Goal: Information Seeking & Learning: Learn about a topic

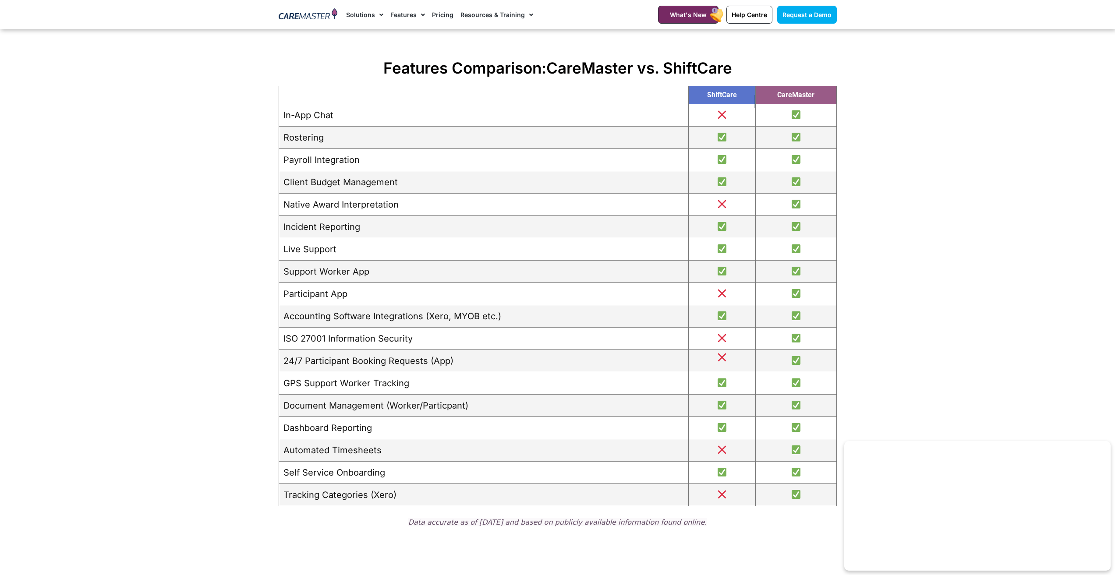
scroll to position [1008, 0]
drag, startPoint x: 407, startPoint y: 204, endPoint x: 281, endPoint y: 207, distance: 125.4
click at [281, 207] on td "Native Award Interpretation" at bounding box center [484, 206] width 410 height 22
copy td "Native Award Interpretation"
click at [198, 222] on section "Features Comparison: CareMaster vs. ShiftCare ShiftCare CareMaster In-App Chat …" at bounding box center [557, 297] width 1115 height 485
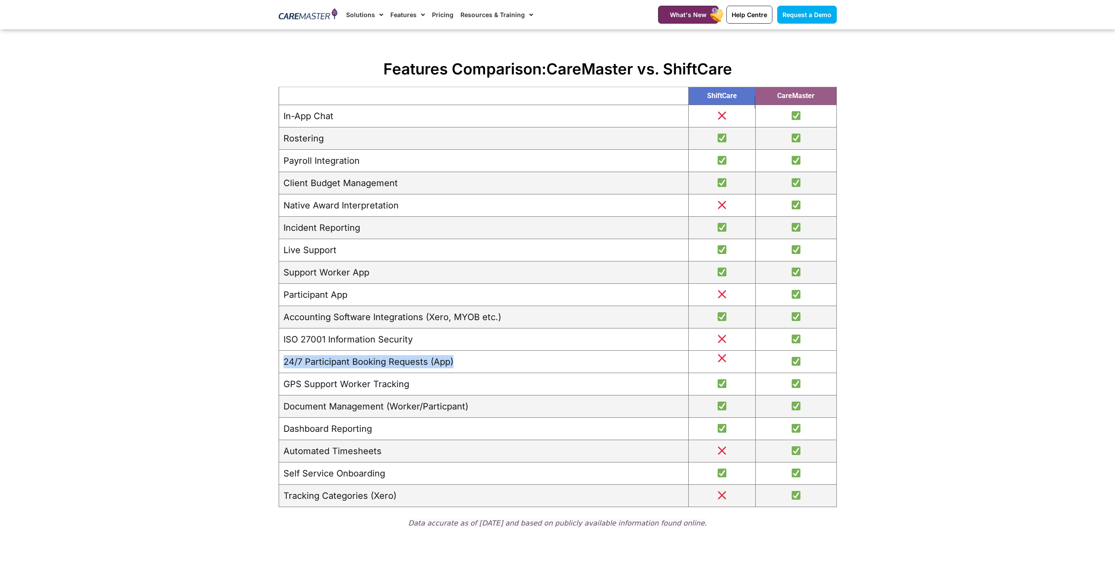
drag, startPoint x: 457, startPoint y: 360, endPoint x: 283, endPoint y: 360, distance: 174.0
click at [283, 360] on td "24/7 Participant Booking Requests (App)" at bounding box center [484, 362] width 410 height 22
click at [253, 375] on section "Features Comparison: CareMaster vs. ShiftCare ShiftCare CareMaster In-App Chat …" at bounding box center [557, 297] width 1115 height 485
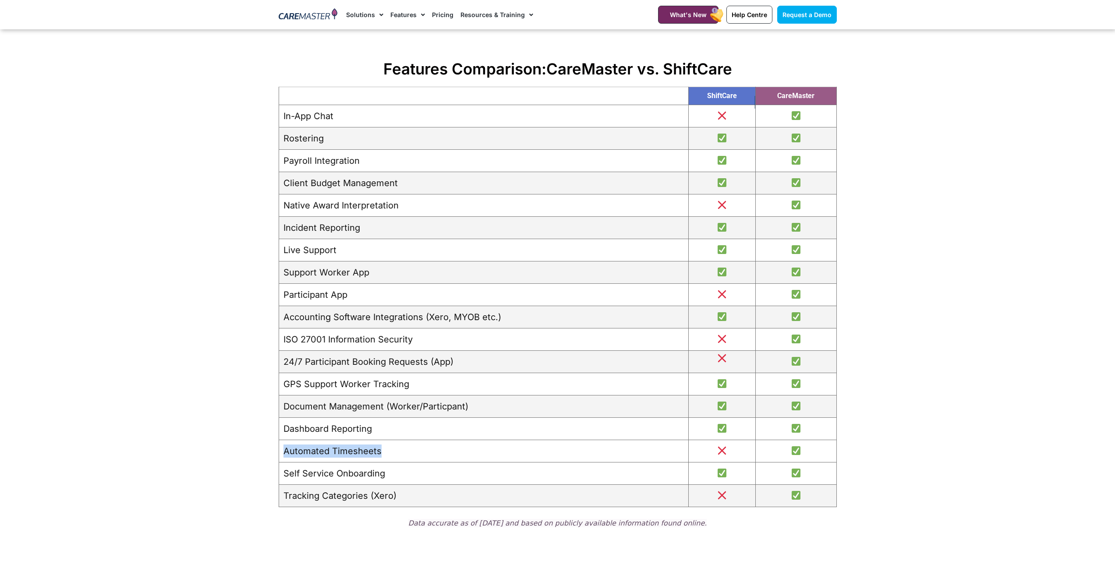
drag, startPoint x: 383, startPoint y: 453, endPoint x: 280, endPoint y: 444, distance: 102.5
click at [280, 444] on td "Automated Timesheets" at bounding box center [484, 451] width 410 height 22
click at [345, 514] on div "Features Comparison: CareMaster vs. ShiftCare ShiftCare CareMaster In-App Chat …" at bounding box center [557, 297] width 567 height 485
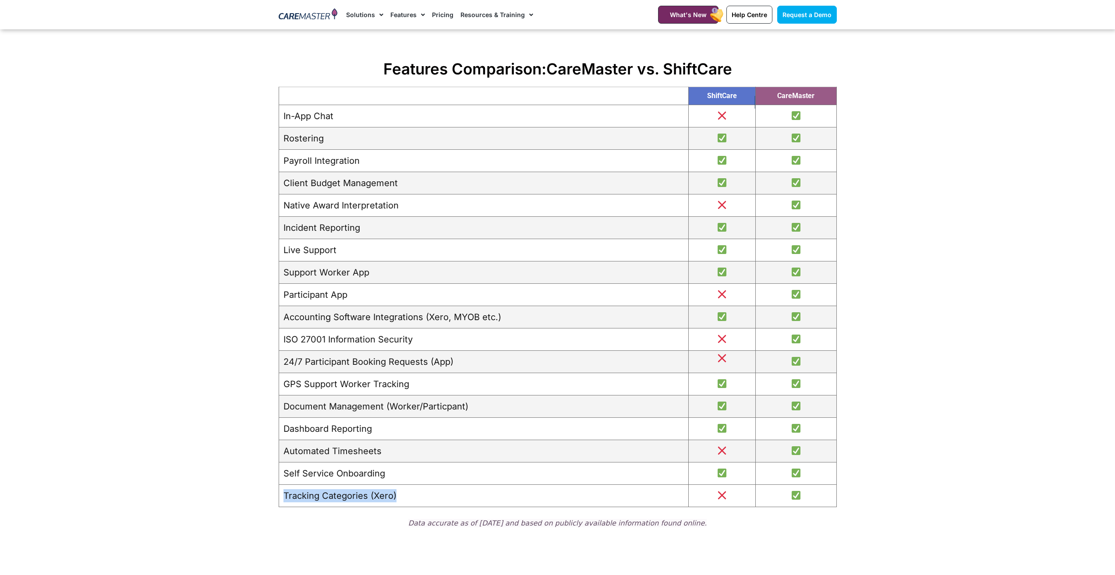
drag, startPoint x: 399, startPoint y: 498, endPoint x: 280, endPoint y: 502, distance: 119.3
click at [280, 502] on td "Tracking Categories (Xero)" at bounding box center [484, 496] width 410 height 22
click at [252, 503] on section "Features Comparison: CareMaster vs. ShiftCare ShiftCare CareMaster In-App Chat …" at bounding box center [557, 297] width 1115 height 485
drag, startPoint x: 369, startPoint y: 493, endPoint x: 407, endPoint y: 493, distance: 38.1
click at [407, 493] on td "Tracking Categories (Xero)" at bounding box center [484, 496] width 410 height 22
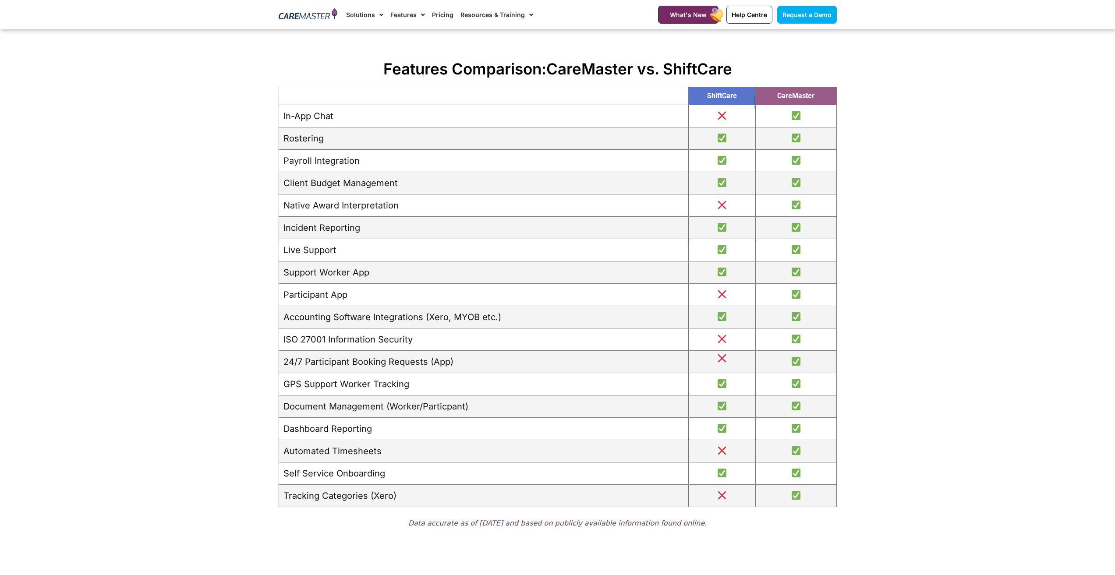
click at [137, 333] on section "Features Comparison: CareMaster vs. ShiftCare ShiftCare CareMaster In-App Chat …" at bounding box center [557, 297] width 1115 height 485
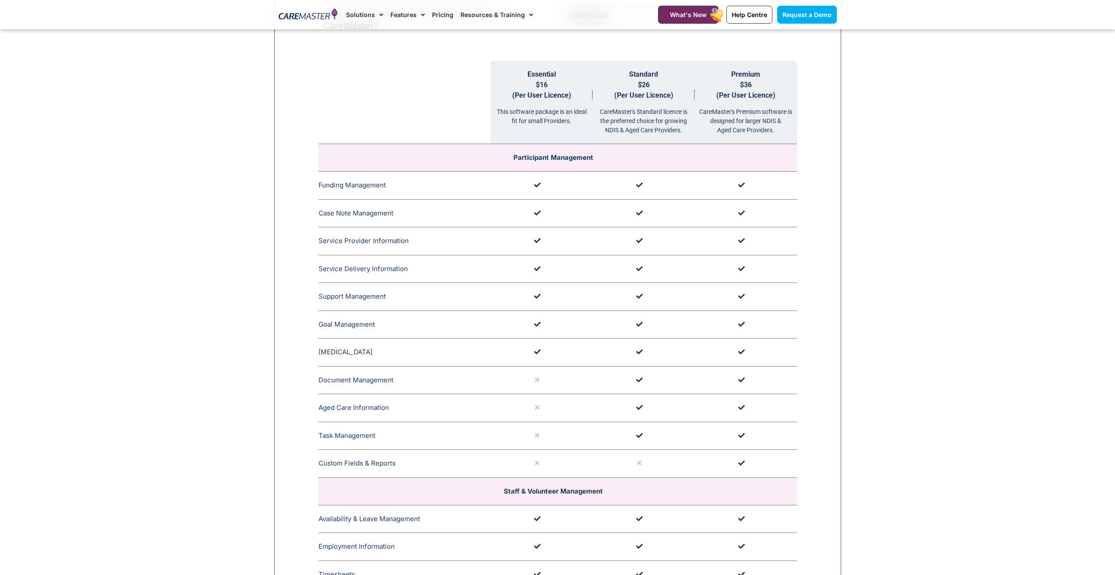
scroll to position [920, 0]
click at [390, 463] on td "Custom Fields & Reports The Custom Field and Reports feature in CareMaster allo…" at bounding box center [405, 468] width 172 height 28
click at [387, 467] on td "Custom Fields & Reports The Custom Field and Reports feature in CareMaster allo…" at bounding box center [405, 468] width 172 height 28
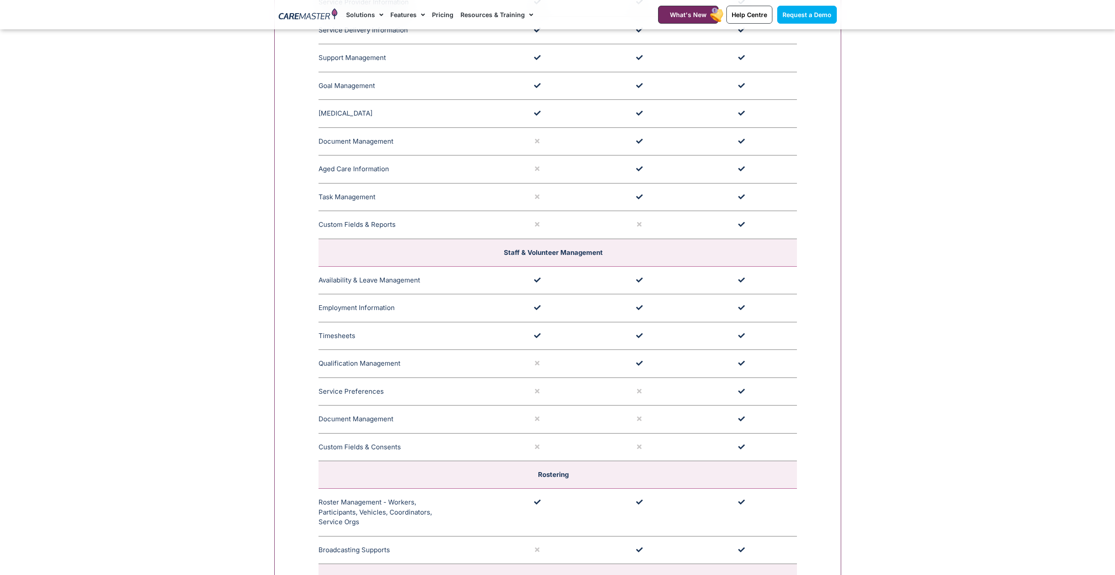
scroll to position [1183, 0]
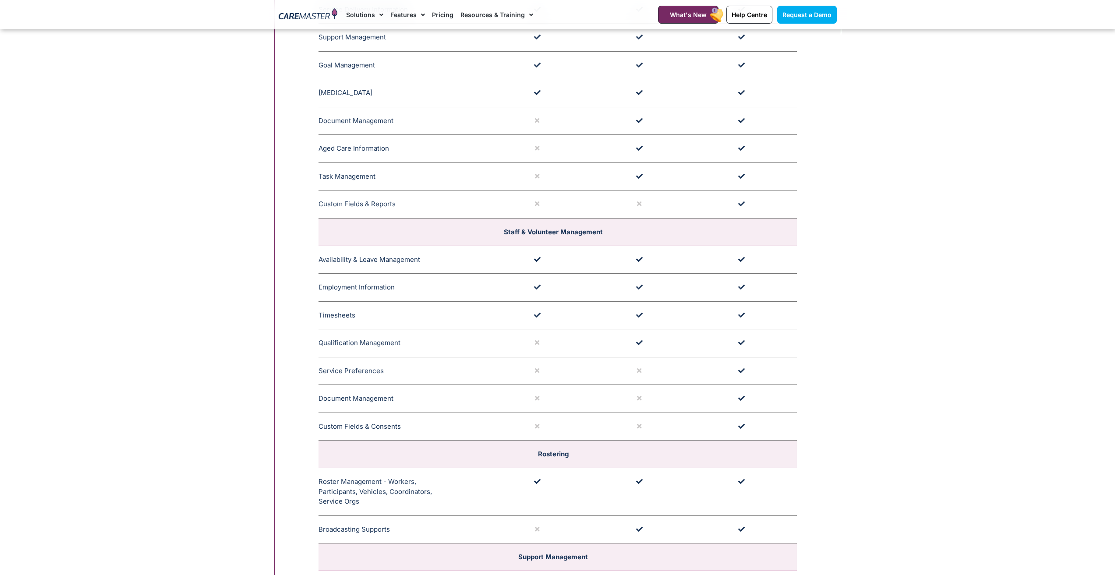
drag, startPoint x: 633, startPoint y: 369, endPoint x: 655, endPoint y: 381, distance: 25.5
click at [655, 381] on td at bounding box center [644, 371] width 102 height 28
drag, startPoint x: 638, startPoint y: 372, endPoint x: 646, endPoint y: 374, distance: 8.6
click at [646, 374] on td at bounding box center [644, 371] width 102 height 28
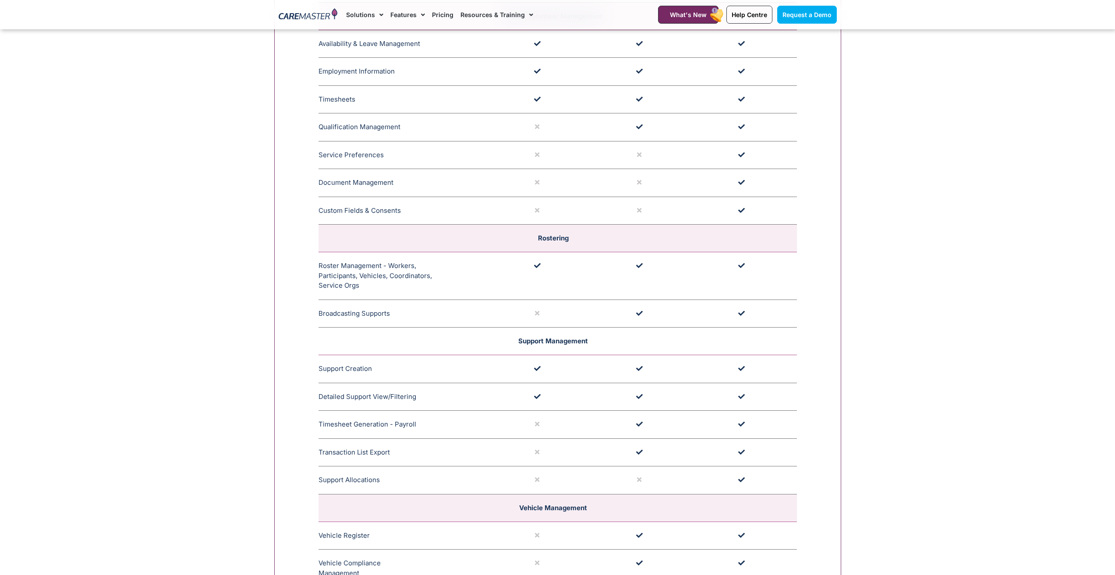
scroll to position [1402, 0]
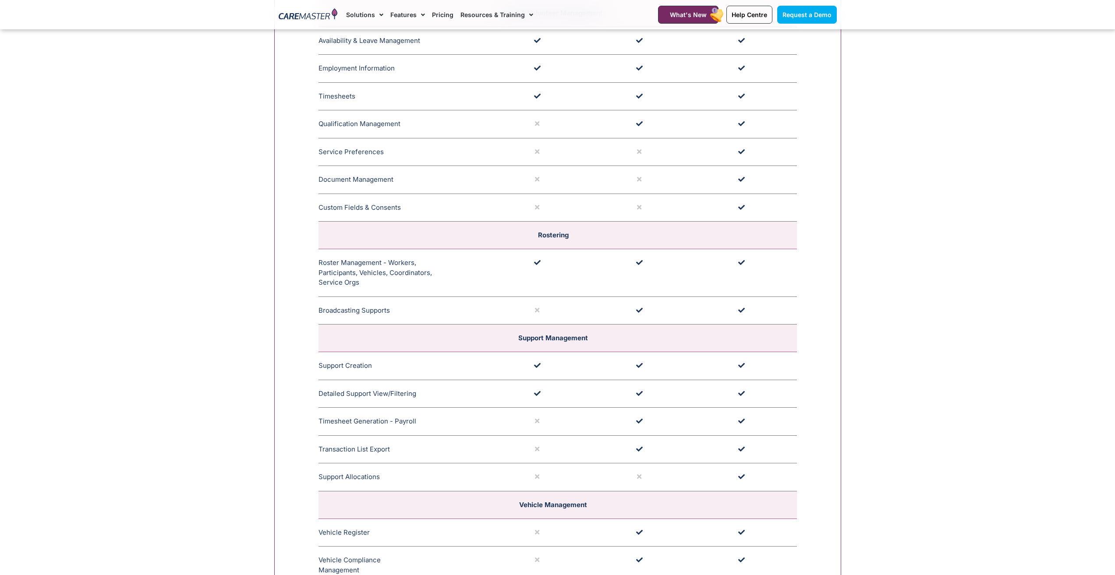
click at [372, 477] on td "Support Allocations Easily assign names to support with multiple roster perspec…" at bounding box center [405, 478] width 172 height 28
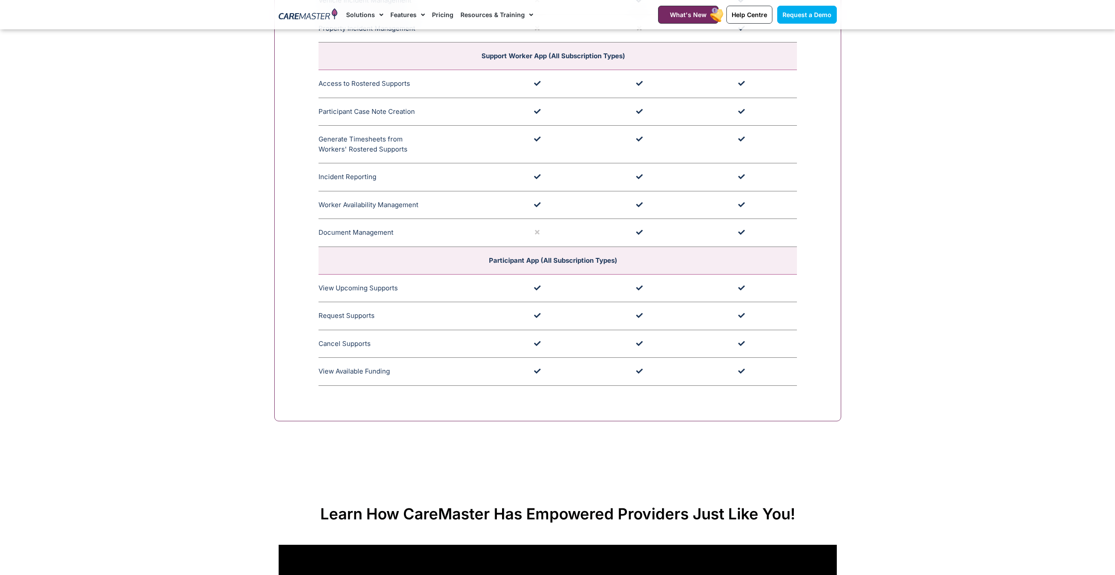
scroll to position [2279, 0]
